Goal: Entertainment & Leisure: Consume media (video, audio)

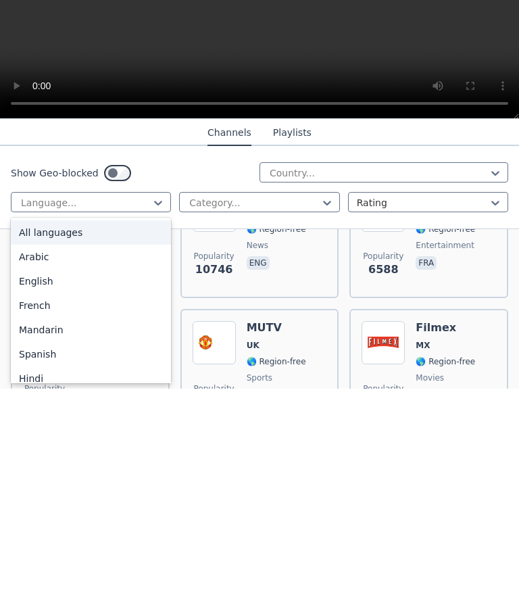
scroll to position [1, 0]
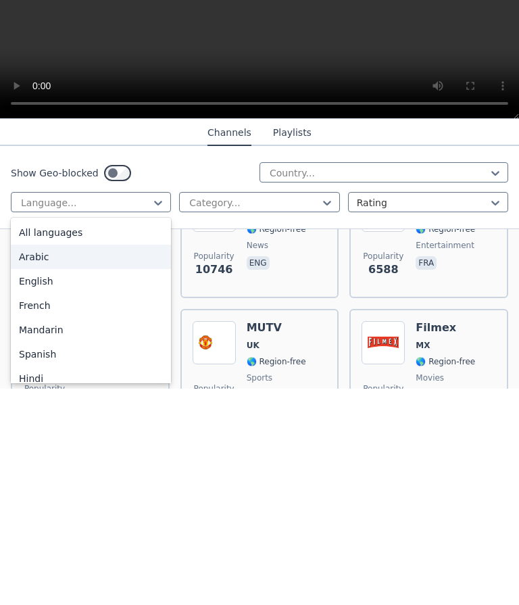
click at [41, 461] on div "Arabic" at bounding box center [91, 473] width 160 height 24
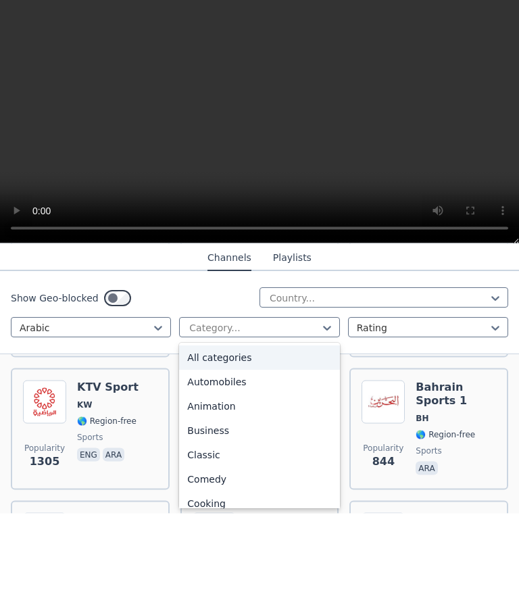
scroll to position [280, 0]
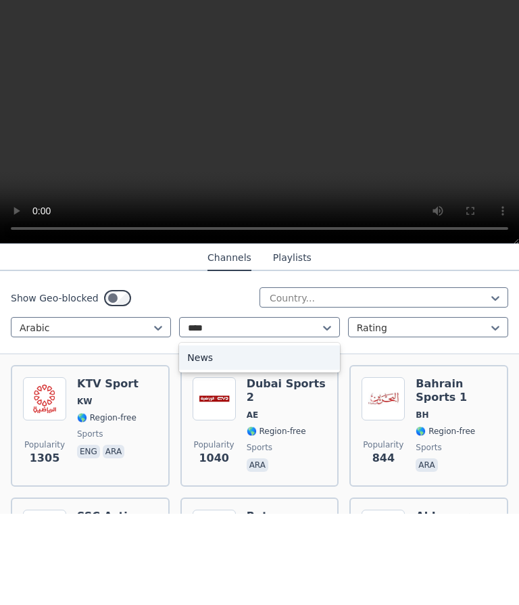
click at [205, 437] on div "News" at bounding box center [259, 449] width 160 height 24
type input "****"
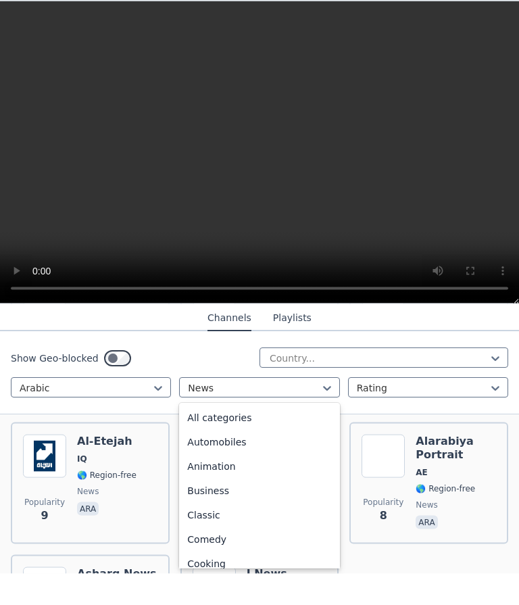
scroll to position [246, 0]
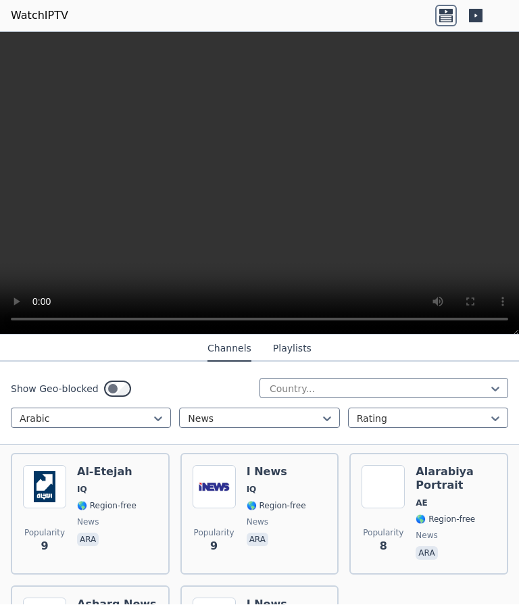
click at [447, 376] on div "Show Geo-blocked Country... Arabic News Rating" at bounding box center [259, 403] width 519 height 83
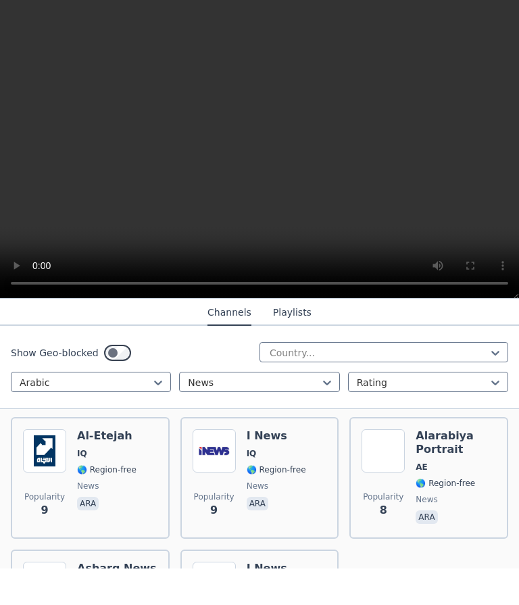
click at [200, 370] on div "Show Geo-blocked Country... Arabic News Rating" at bounding box center [259, 403] width 519 height 83
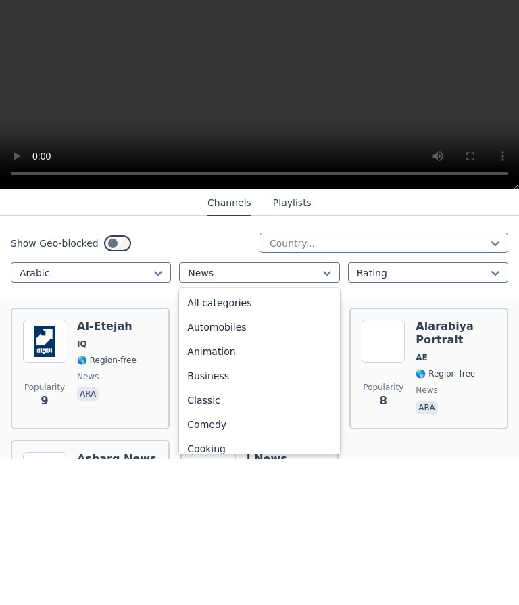
scroll to position [0, 0]
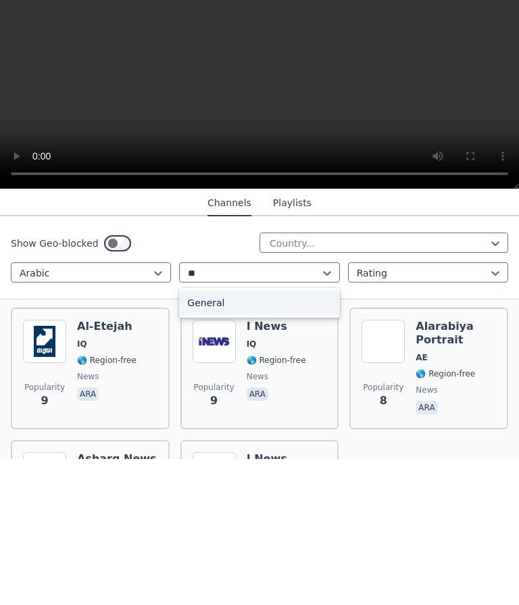
click at [207, 437] on div "General" at bounding box center [259, 449] width 160 height 24
type input "**"
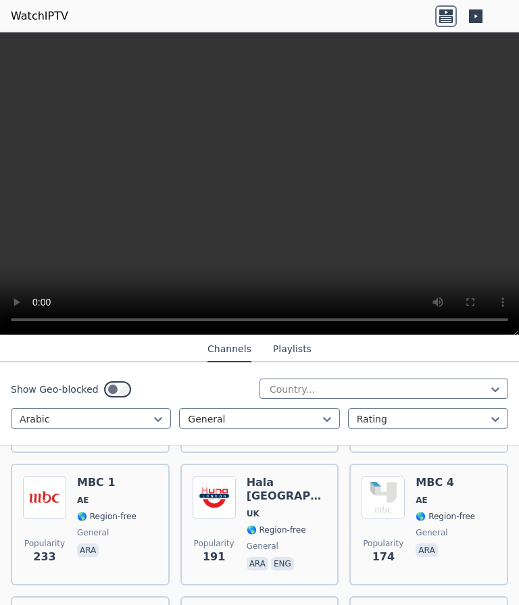
scroll to position [276, 0]
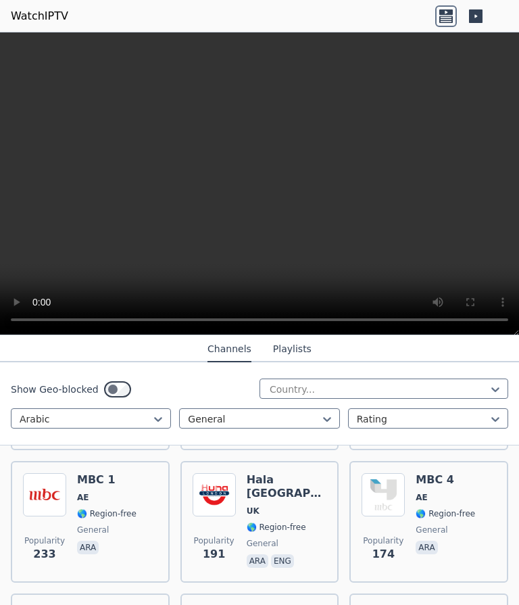
click at [312, 487] on div "Hala [GEOGRAPHIC_DATA] [GEOGRAPHIC_DATA] 🌎 Region-free general ara eng" at bounding box center [287, 521] width 80 height 97
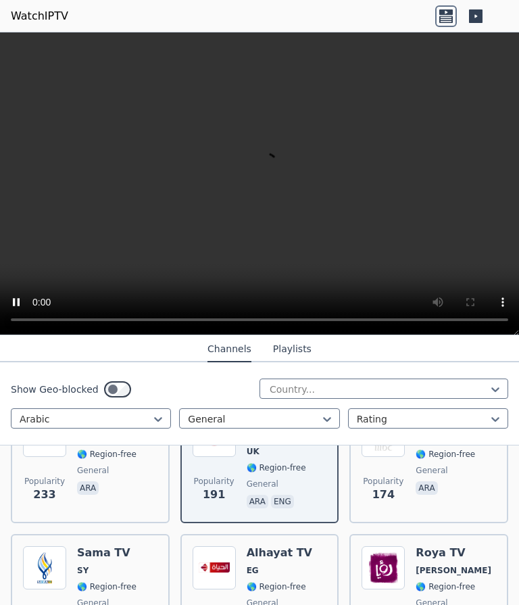
scroll to position [330, 0]
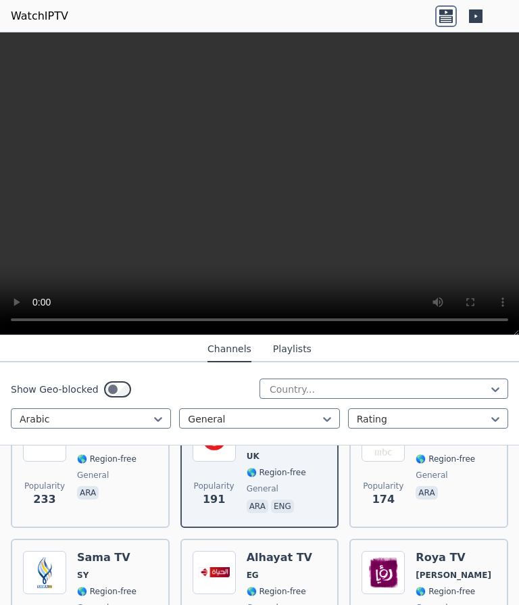
click at [495, 283] on video at bounding box center [259, 183] width 519 height 303
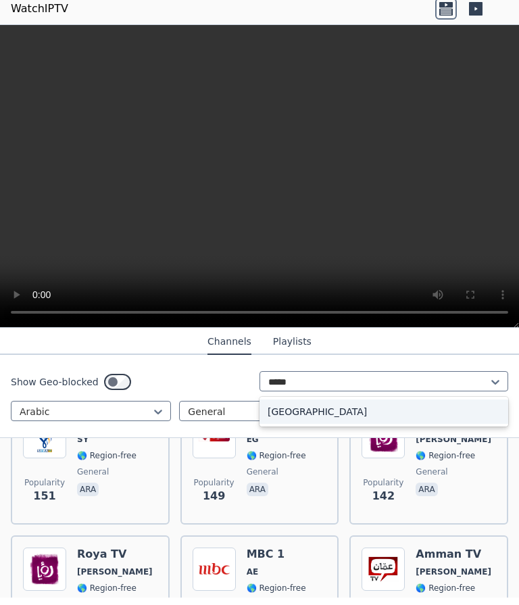
scroll to position [465, 0]
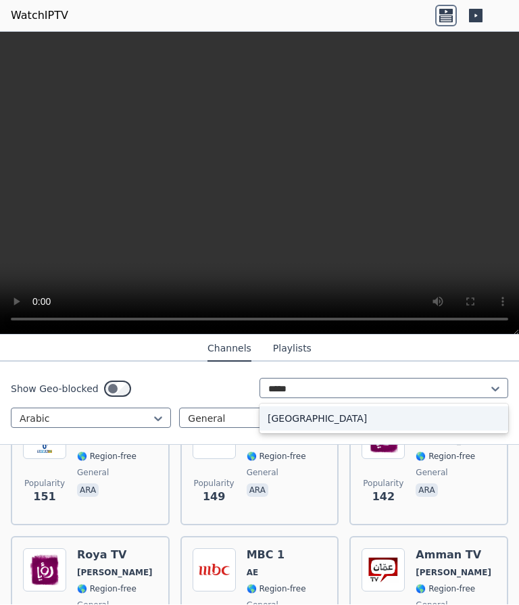
click at [425, 413] on div "[GEOGRAPHIC_DATA]" at bounding box center [383, 419] width 249 height 24
type input "*****"
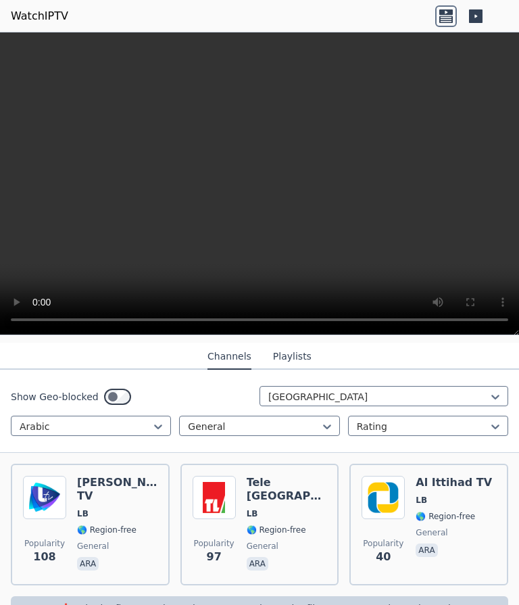
scroll to position [141, 0]
click at [65, 512] on img at bounding box center [44, 497] width 43 height 43
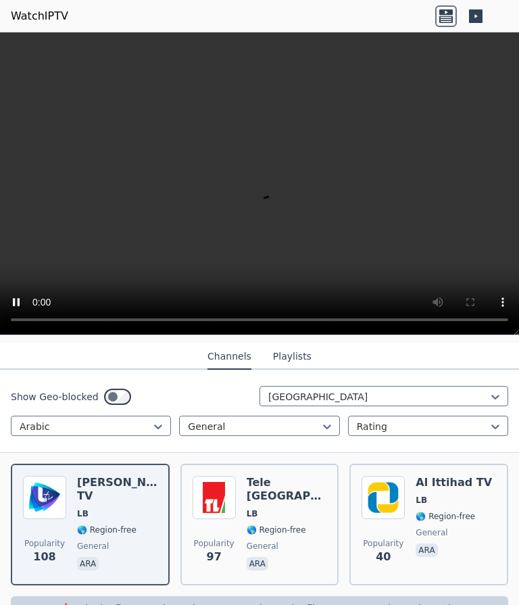
click at [262, 541] on span "general" at bounding box center [263, 546] width 32 height 11
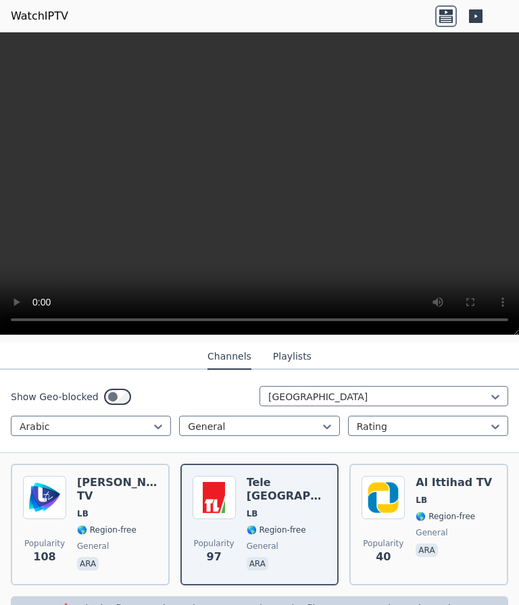
click at [445, 485] on h6 "Al Ittihad TV" at bounding box center [454, 483] width 76 height 14
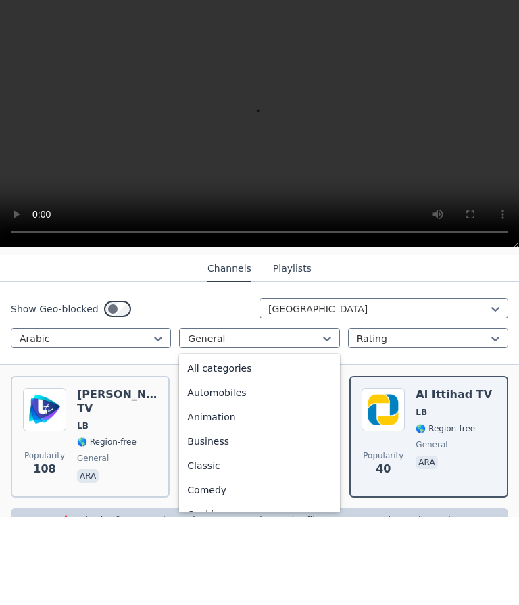
scroll to position [0, 0]
click at [201, 444] on div "All categories" at bounding box center [259, 456] width 160 height 24
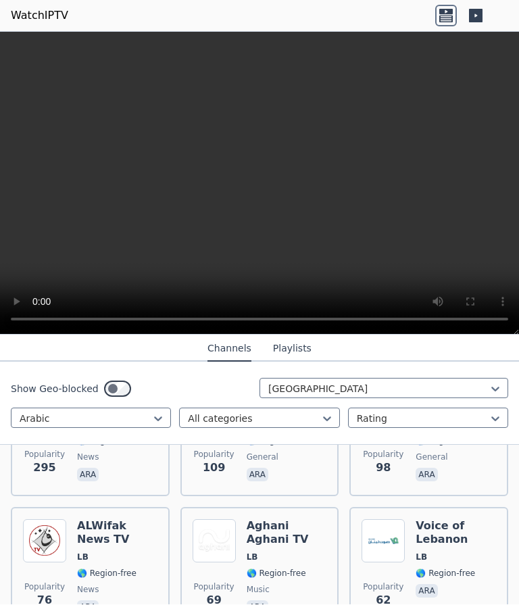
scroll to position [241, 0]
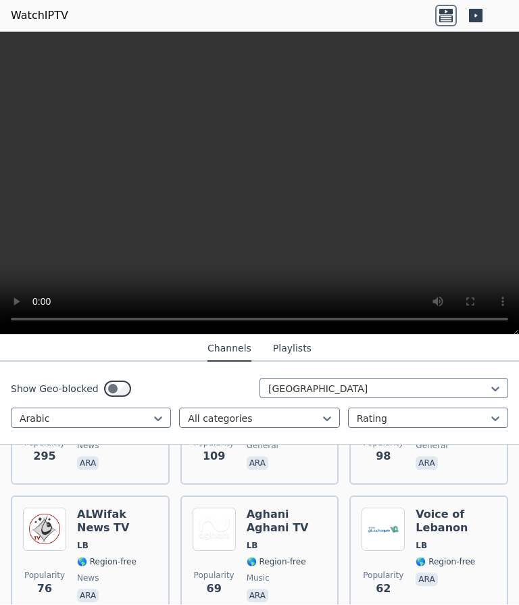
click at [452, 500] on div "Popularity 62 Voice of Lebanon LB 🌎 Region-free ara" at bounding box center [428, 557] width 159 height 122
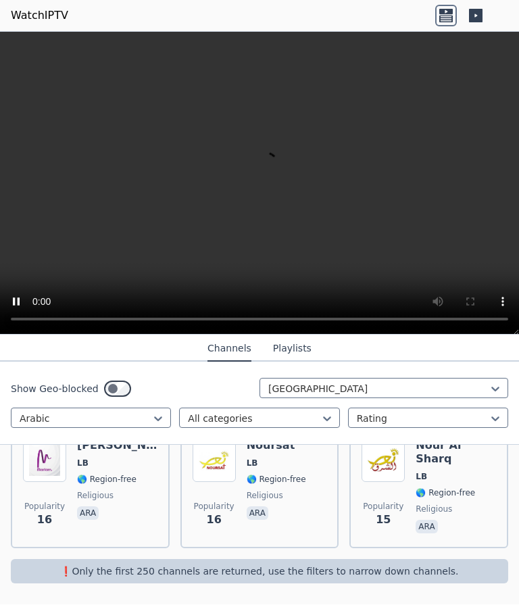
scroll to position [707, 0]
click at [45, 430] on div "Show Geo-blocked Lebanon Arabic All categories Rating" at bounding box center [259, 403] width 519 height 83
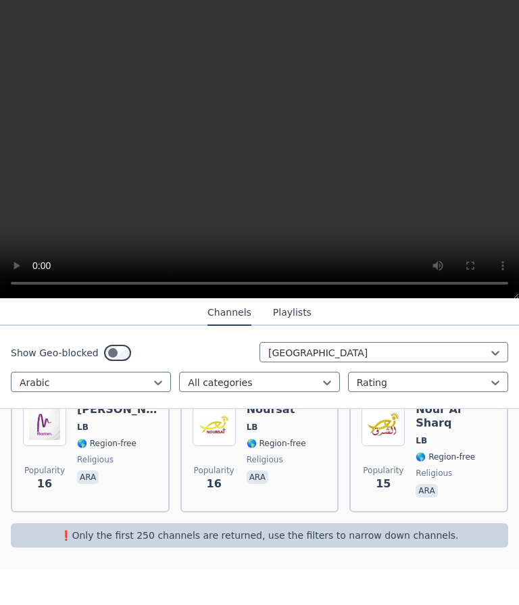
click at [42, 368] on div "Show Geo-blocked Lebanon Arabic All categories Rating" at bounding box center [259, 403] width 519 height 83
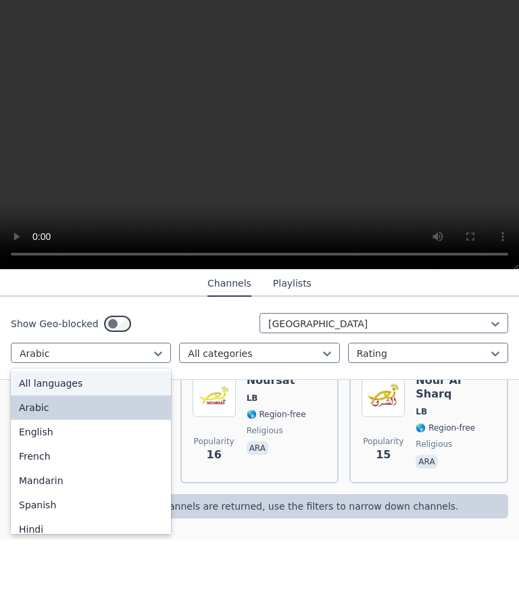
click at [27, 437] on div "All languages" at bounding box center [91, 449] width 160 height 24
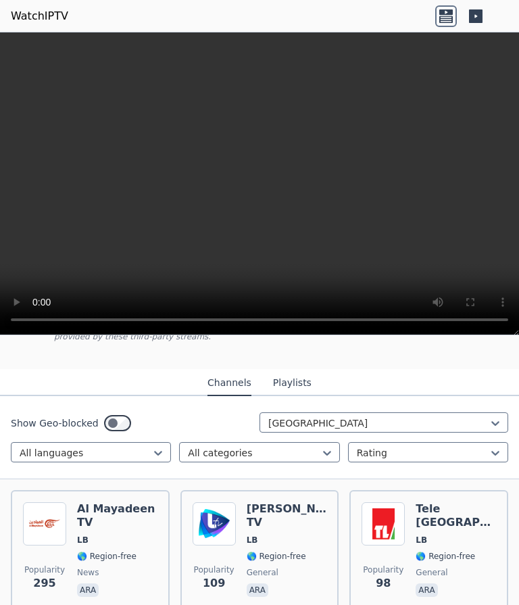
scroll to position [132, 0]
